Goal: Book appointment/travel/reservation

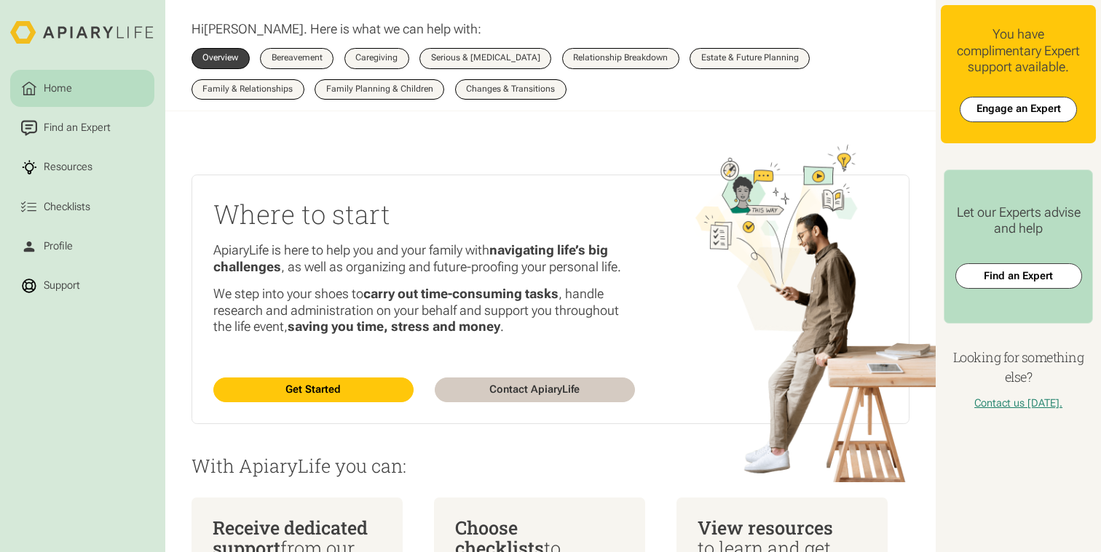
click at [1030, 108] on html "Home Find an Expert Resources Checklists Profile Support Hi Katie . Here is wha…" at bounding box center [550, 276] width 1101 height 552
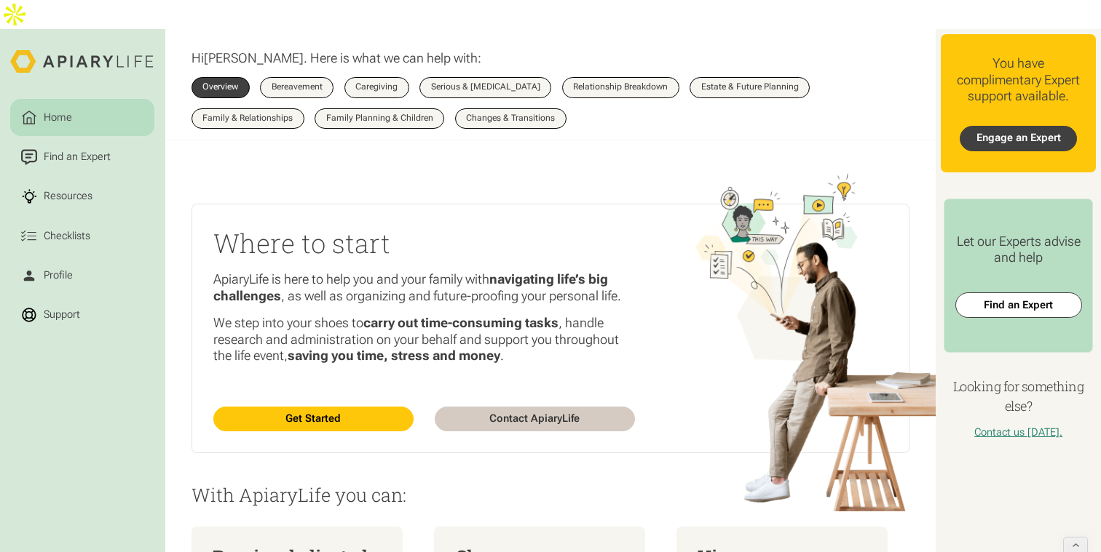
click at [1002, 126] on link "Engage an Expert" at bounding box center [1017, 138] width 117 height 25
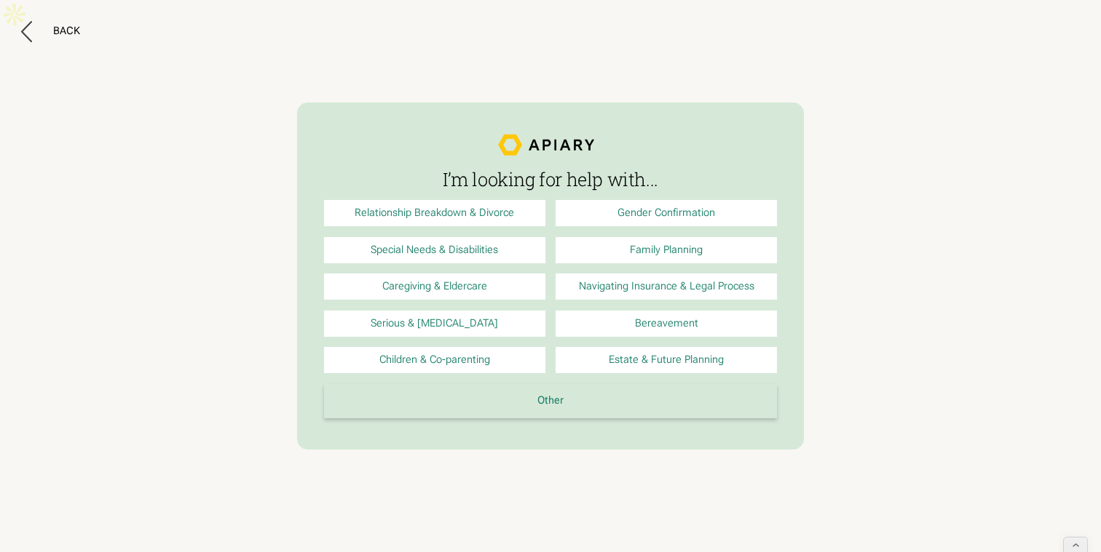
click at [593, 418] on div "I’m looking for help with... Relationship Breakdown & Divorce Gender Confirmati…" at bounding box center [550, 277] width 453 height 348
click at [581, 398] on link "Other" at bounding box center [550, 401] width 453 height 34
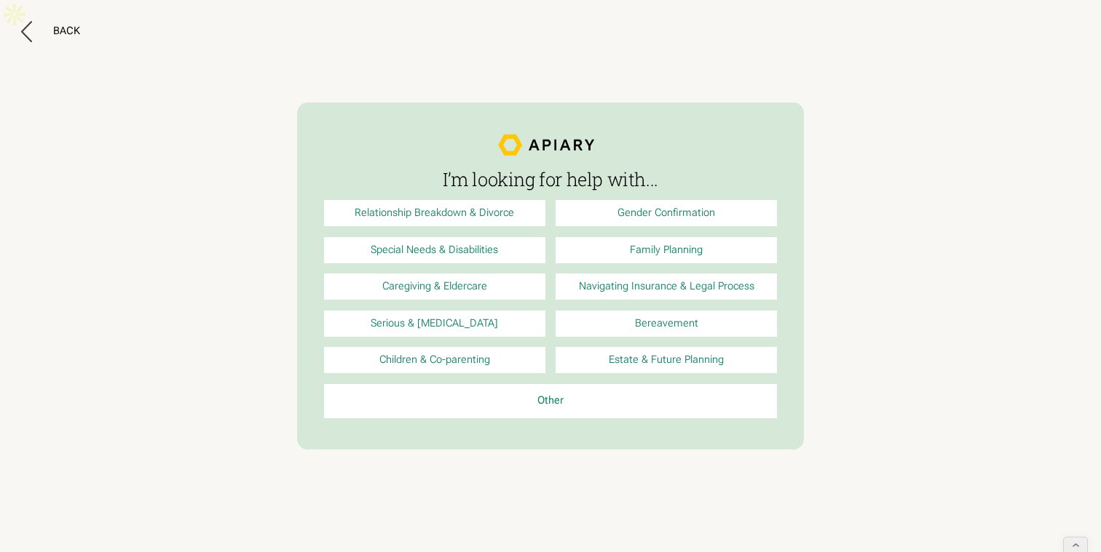
click at [447, 336] on link "Serious & Terminal Illness" at bounding box center [434, 324] width 221 height 26
click at [53, 22] on button "Back" at bounding box center [50, 31] width 59 height 21
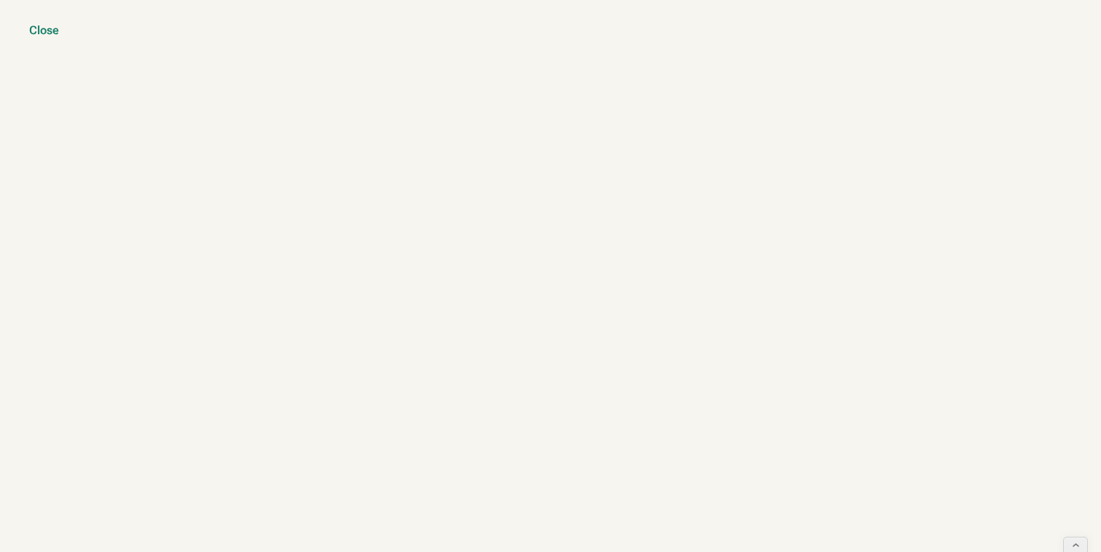
click at [47, 24] on div "Close" at bounding box center [44, 30] width 30 height 15
click at [39, 29] on div "Close" at bounding box center [44, 30] width 30 height 15
click at [46, 32] on div "Close" at bounding box center [44, 30] width 30 height 15
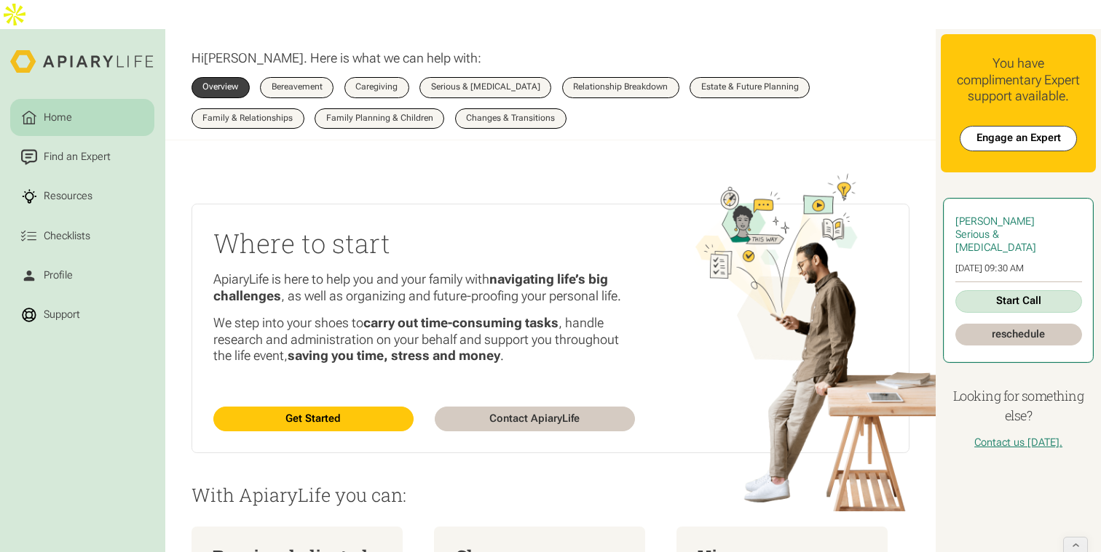
click at [1012, 324] on link "reschedule" at bounding box center [1018, 335] width 127 height 23
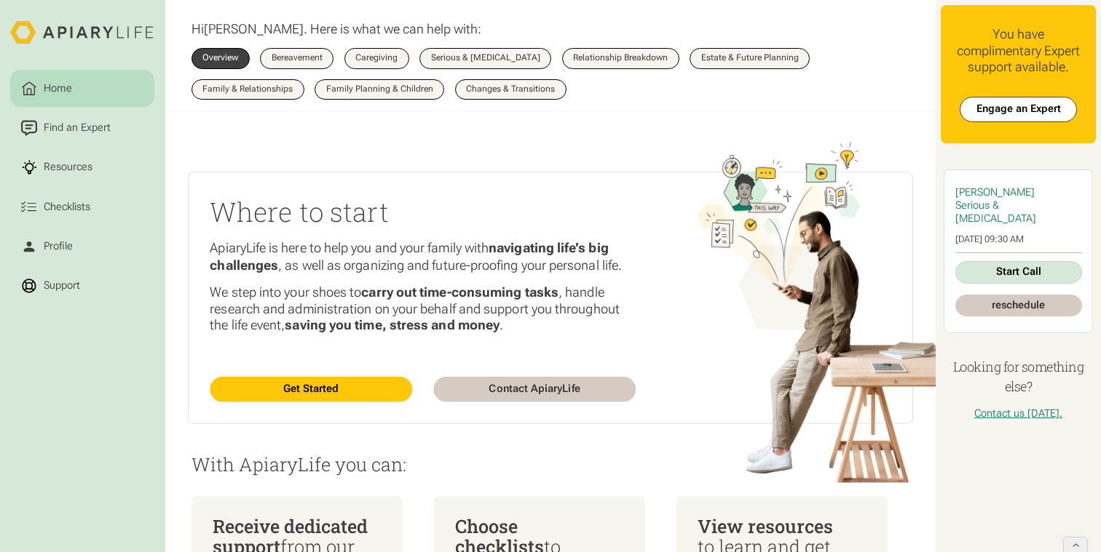
scroll to position [34, 0]
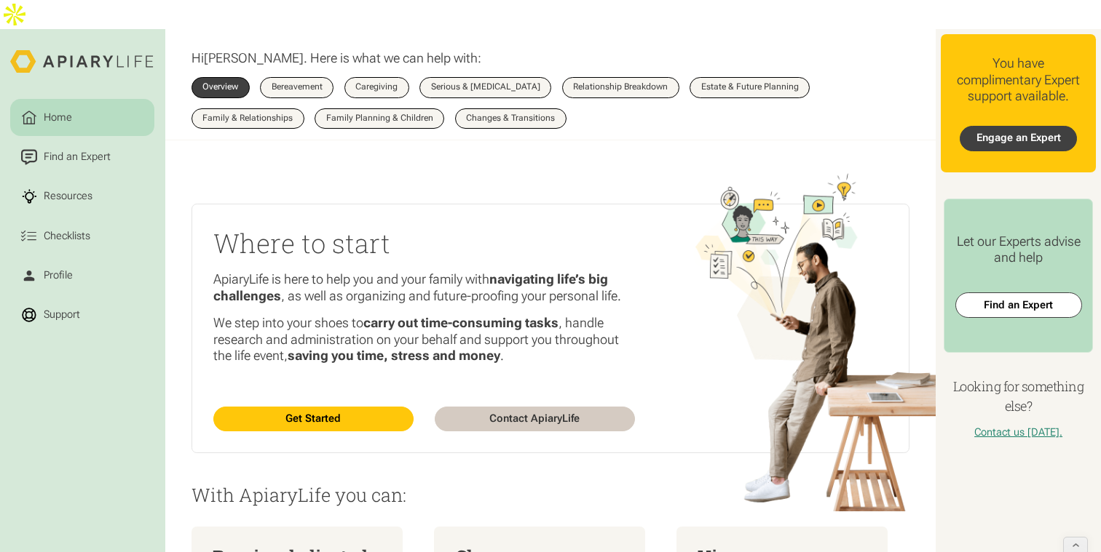
click at [995, 126] on link "Engage an Expert" at bounding box center [1017, 138] width 117 height 25
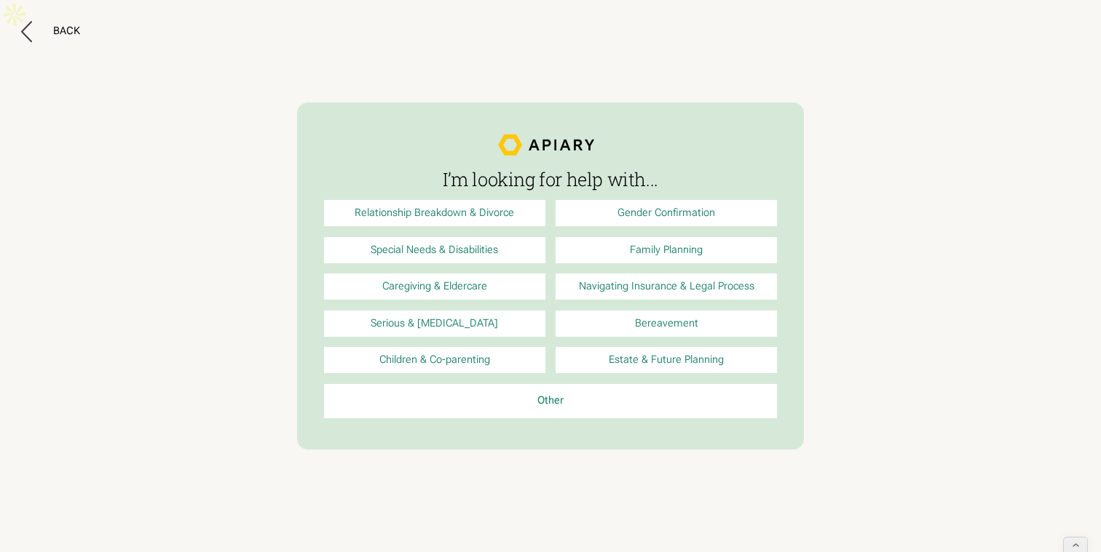
click at [677, 253] on link "Family Planning" at bounding box center [665, 250] width 221 height 26
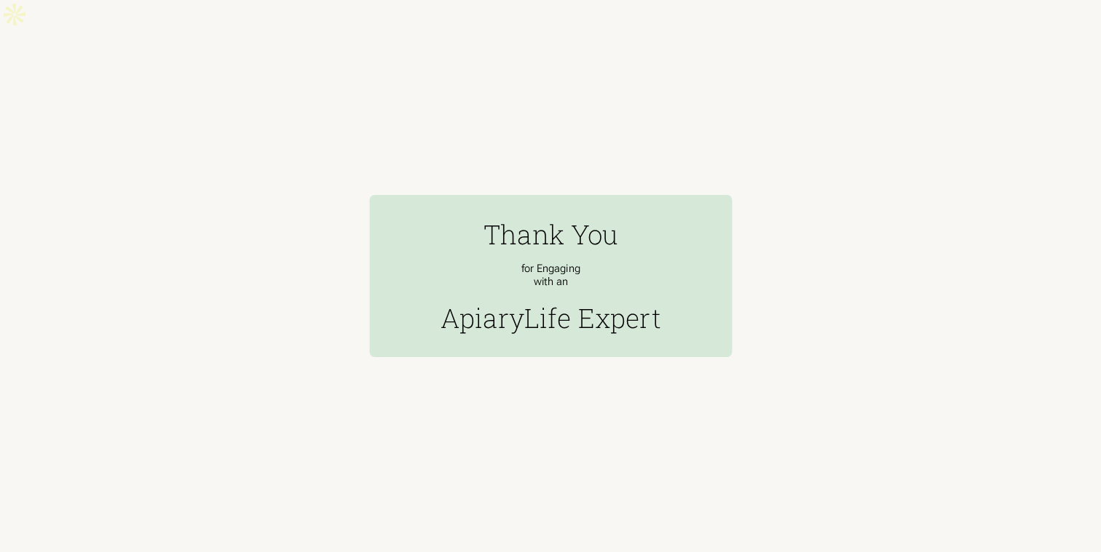
click at [697, 239] on div "Thank You for Engaging with an ApiaryLife Expert" at bounding box center [550, 276] width 362 height 162
click at [579, 249] on h2 "Thank You" at bounding box center [550, 234] width 135 height 36
click at [502, 162] on link at bounding box center [550, 276] width 1101 height 552
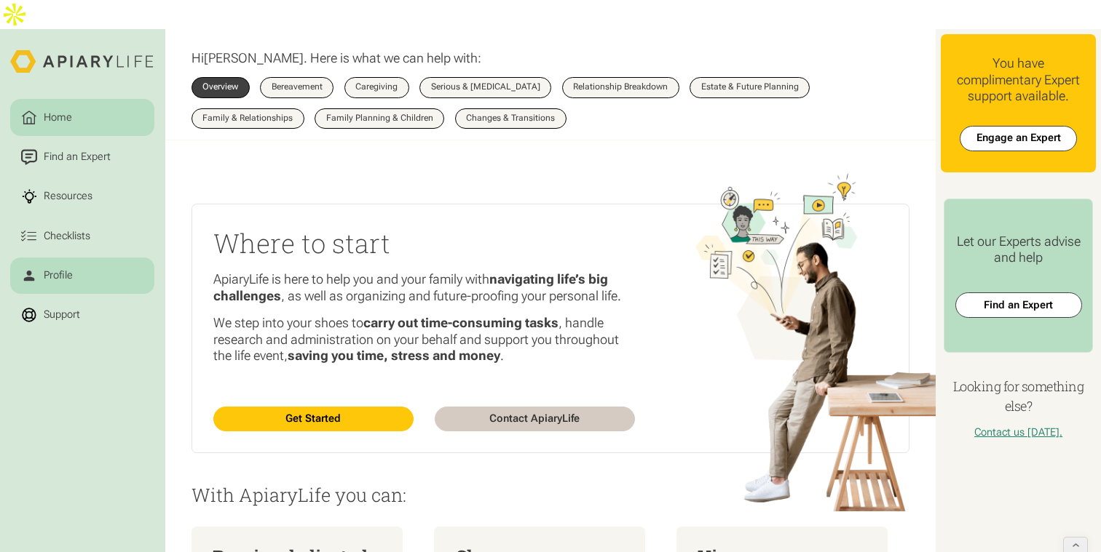
click at [58, 258] on link "Profile" at bounding box center [82, 276] width 144 height 37
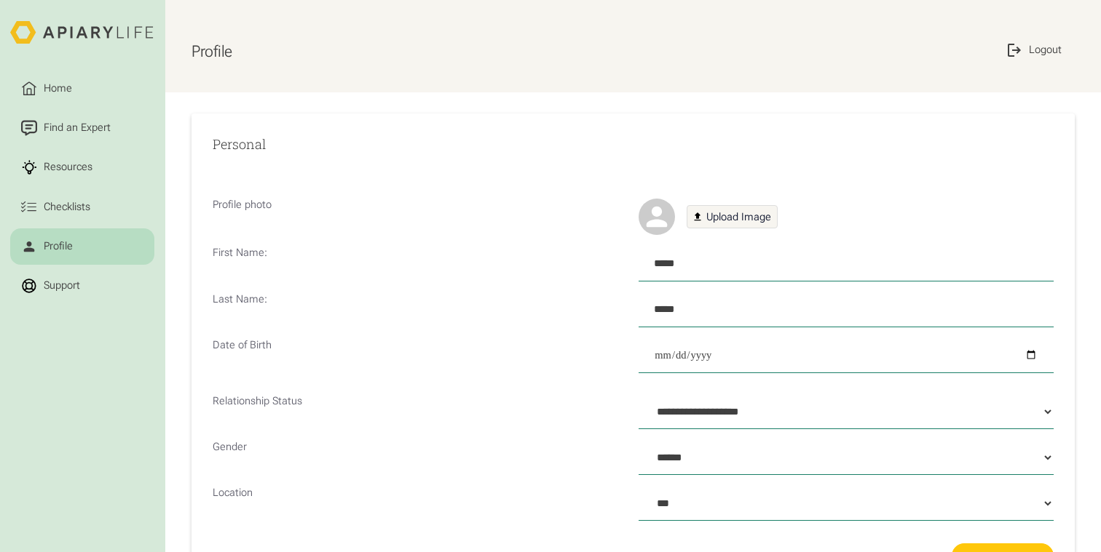
select select "******"
select select "***"
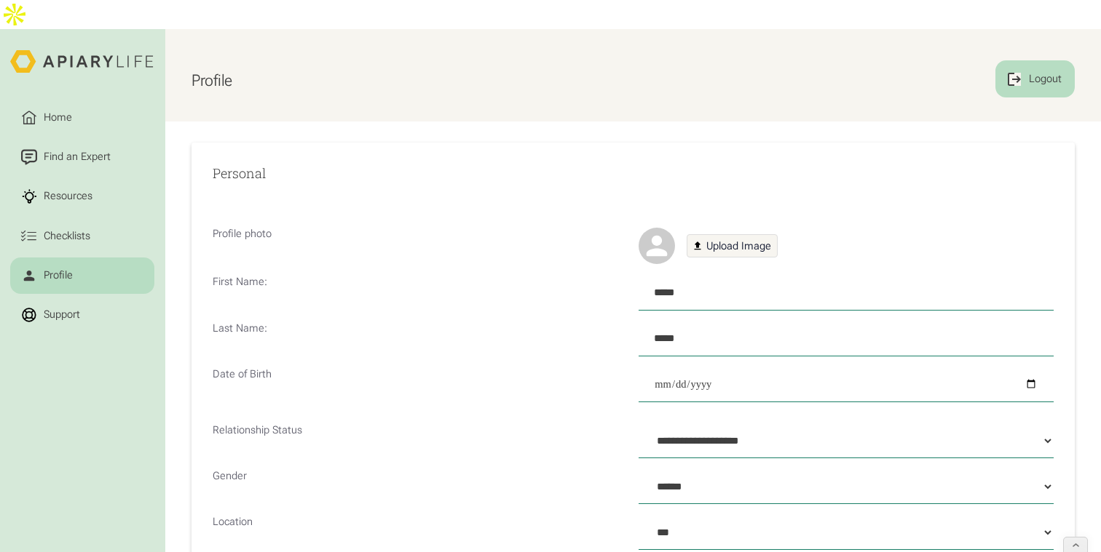
click at [1055, 71] on div "Logout" at bounding box center [1045, 79] width 38 height 16
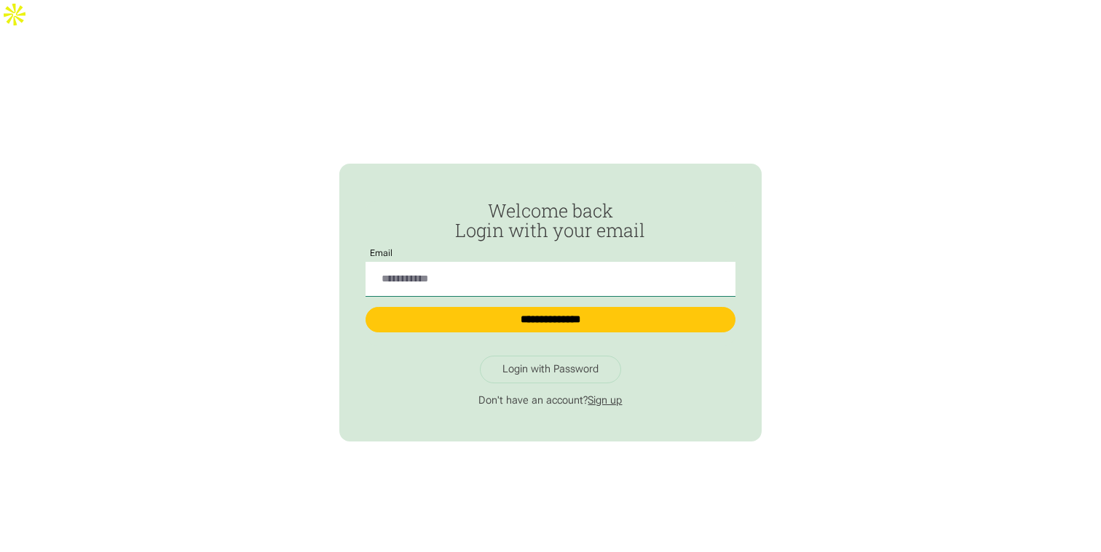
click at [598, 395] on link "Sign up" at bounding box center [604, 401] width 34 height 12
